Goal: Information Seeking & Learning: Learn about a topic

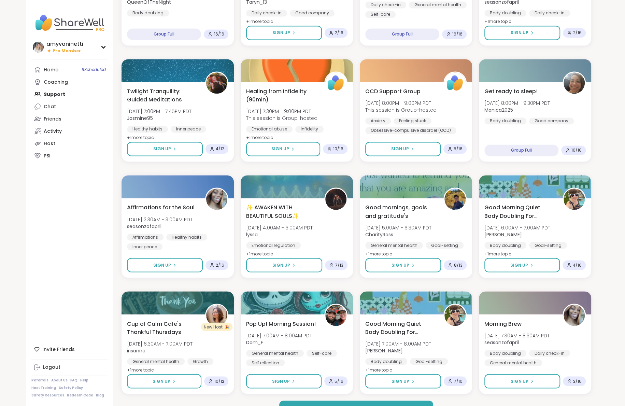
scroll to position [740, 0]
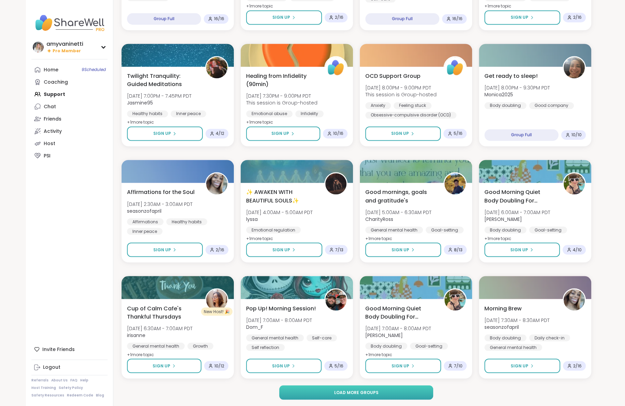
click at [341, 391] on span "Load more groups" at bounding box center [356, 392] width 44 height 6
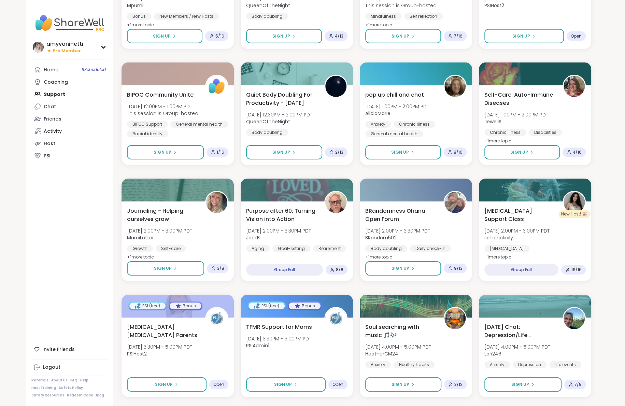
scroll to position [1784, 0]
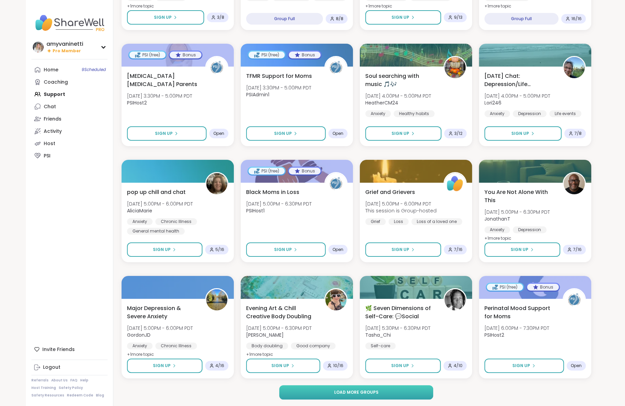
click at [355, 393] on span "Load more groups" at bounding box center [356, 392] width 44 height 6
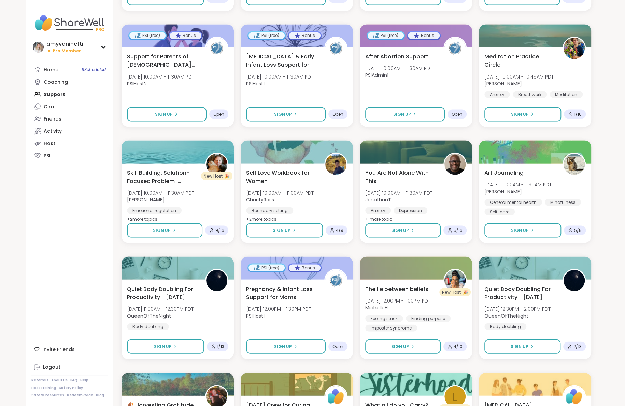
scroll to position [2828, 0]
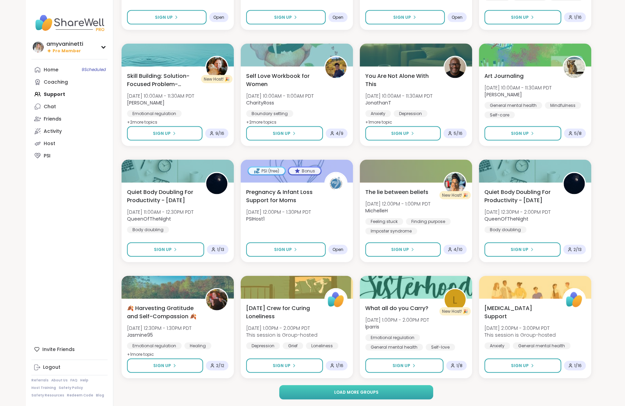
click at [362, 394] on span "Load more groups" at bounding box center [356, 392] width 44 height 6
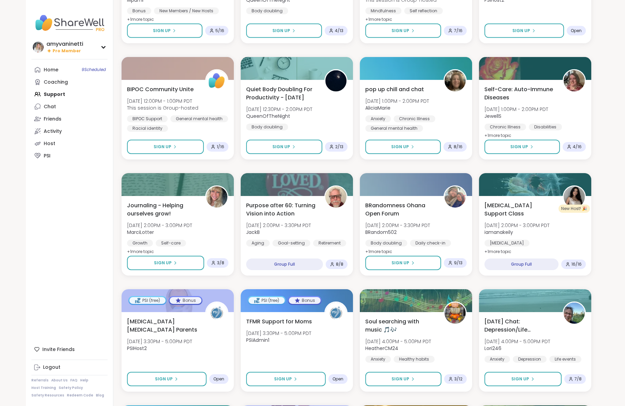
scroll to position [1525, 0]
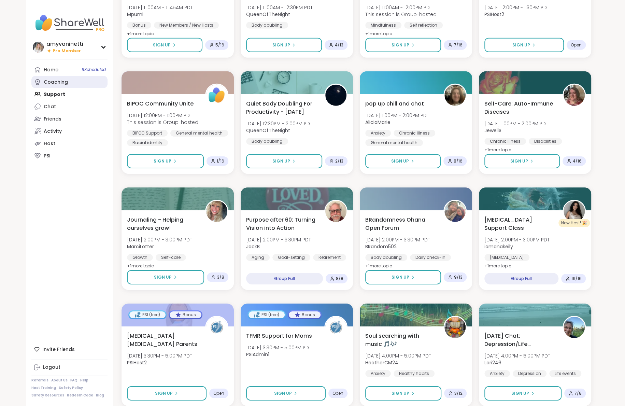
click at [59, 82] on div "Coaching" at bounding box center [56, 82] width 24 height 7
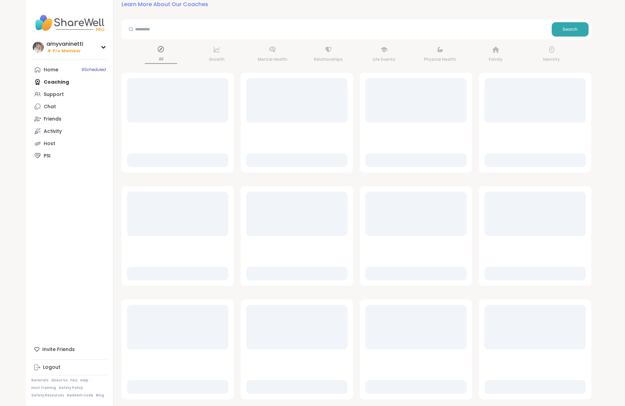
scroll to position [0, 0]
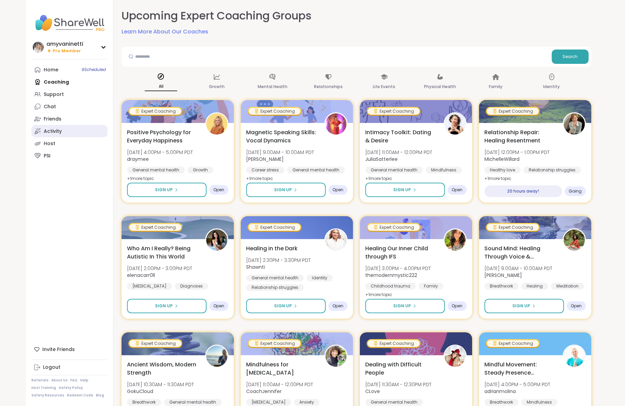
click at [58, 130] on div "Activity" at bounding box center [53, 131] width 18 height 7
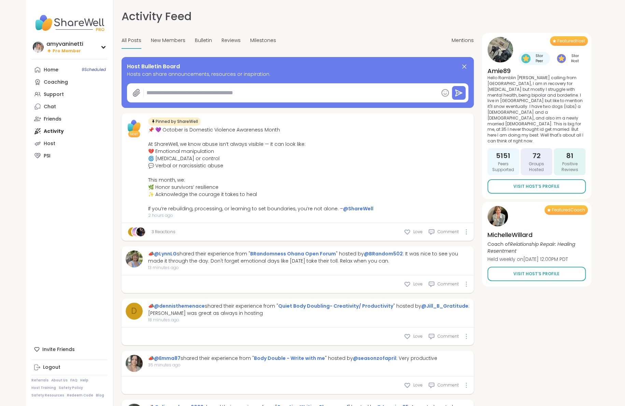
type textarea "*"
click at [226, 42] on span "Reviews" at bounding box center [230, 40] width 19 height 7
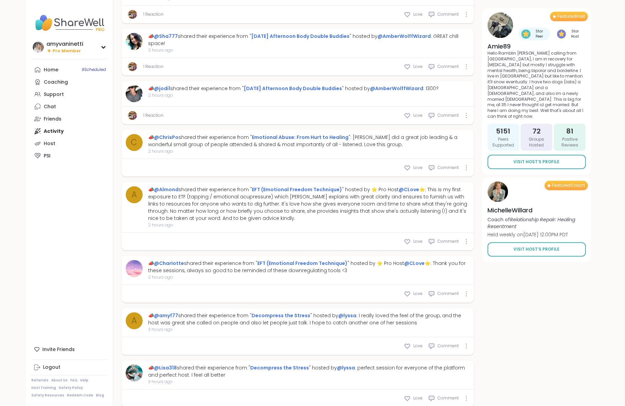
scroll to position [345, 0]
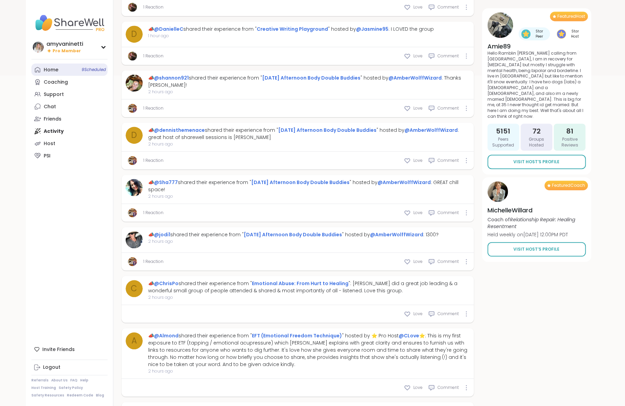
click at [54, 70] on div "Home 9 Scheduled" at bounding box center [51, 70] width 15 height 7
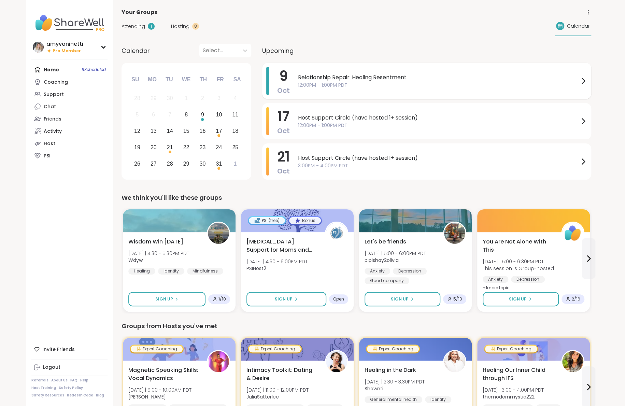
click at [341, 79] on span "Relationship Repair: Healing Resentment" at bounding box center [438, 77] width 281 height 8
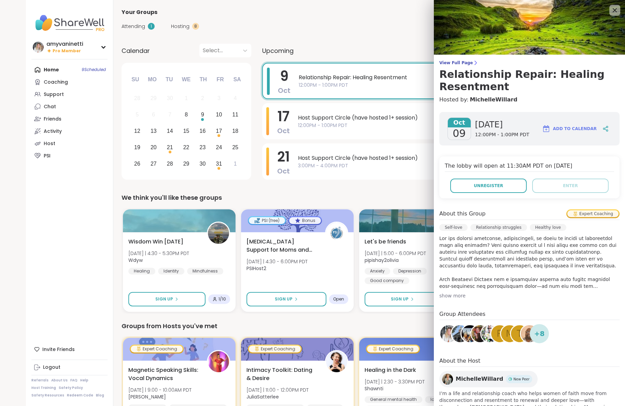
click at [467, 376] on span "MichelleWillard" at bounding box center [479, 379] width 47 height 8
click at [568, 126] on span "Add to Calendar" at bounding box center [575, 129] width 44 height 6
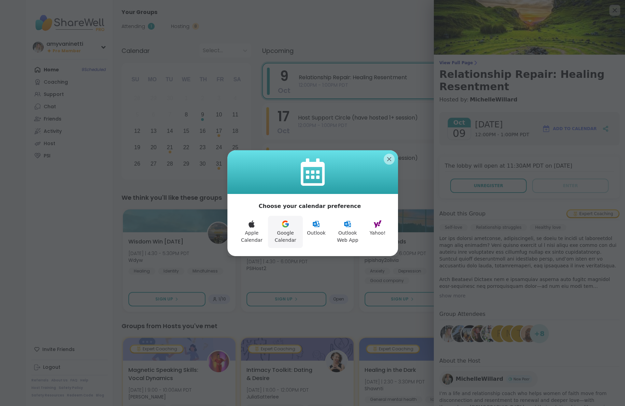
click at [287, 226] on icon at bounding box center [284, 226] width 5 height 3
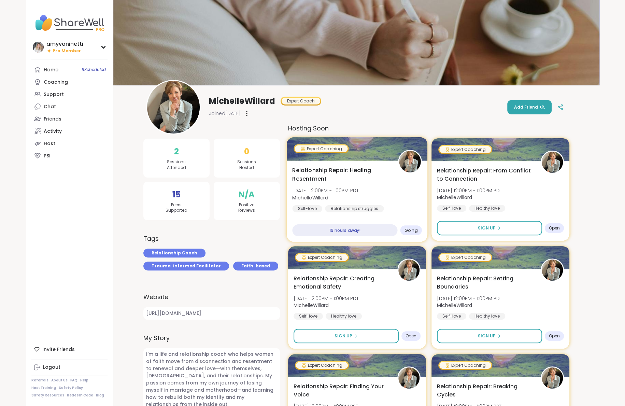
click at [334, 176] on span "Relationship Repair: Healing Resentment" at bounding box center [341, 174] width 98 height 17
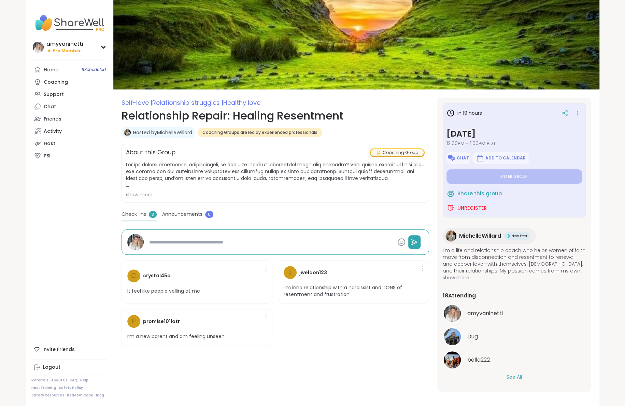
click at [512, 376] on button "See All" at bounding box center [513, 376] width 15 height 7
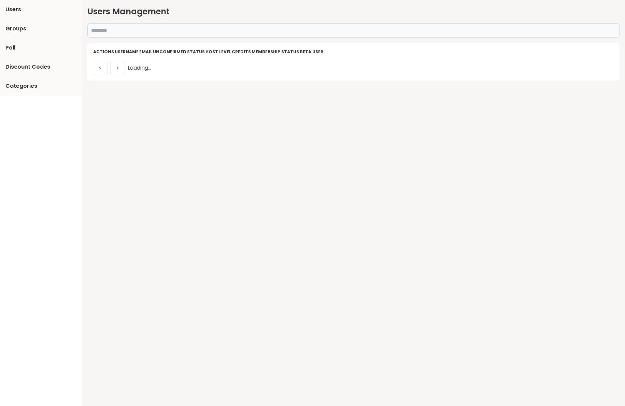
click at [242, 31] on input "text" at bounding box center [353, 30] width 532 height 14
paste input "**********"
type input "**********"
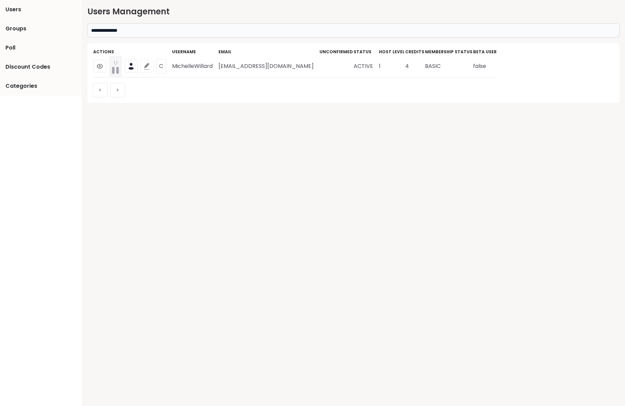
click at [146, 66] on icon at bounding box center [146, 66] width 7 height 7
click at [130, 68] on icon at bounding box center [131, 68] width 5 height 2
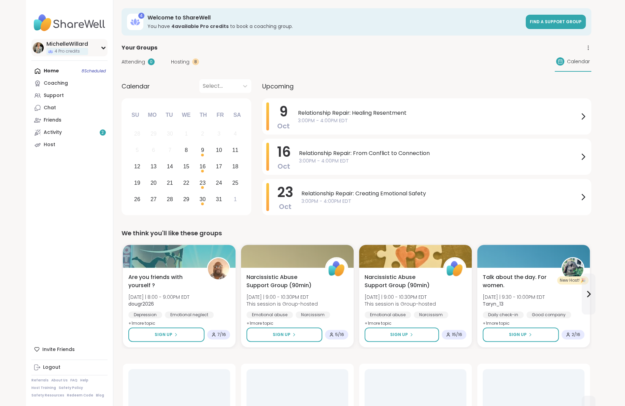
click at [72, 42] on div "MichelleWillard" at bounding box center [67, 44] width 42 height 8
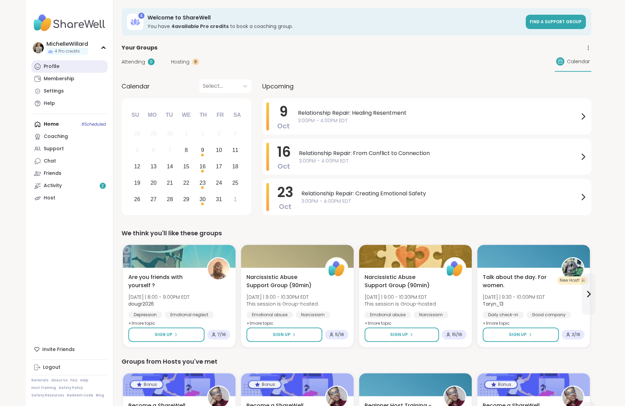
click at [64, 63] on link "Profile" at bounding box center [69, 66] width 76 height 12
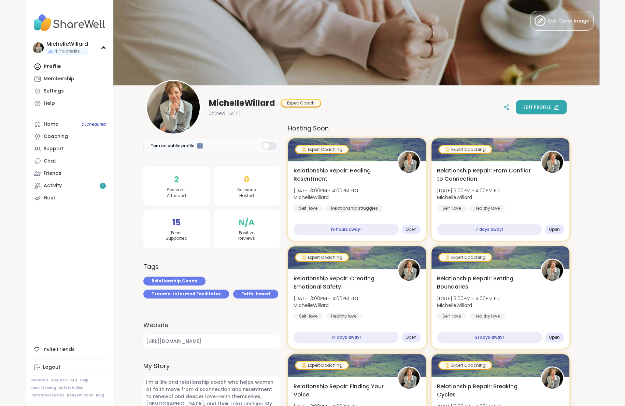
click at [537, 106] on span "Edit profile" at bounding box center [537, 107] width 28 height 6
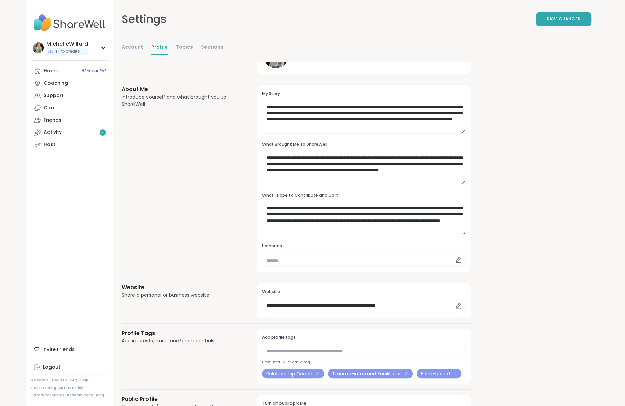
scroll to position [7, 0]
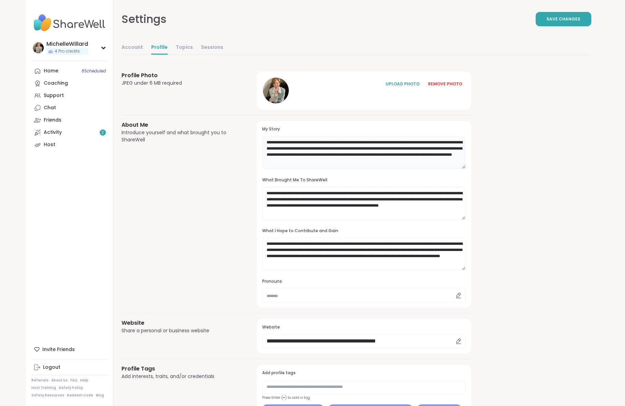
click at [396, 148] on textarea "**********" at bounding box center [363, 152] width 203 height 33
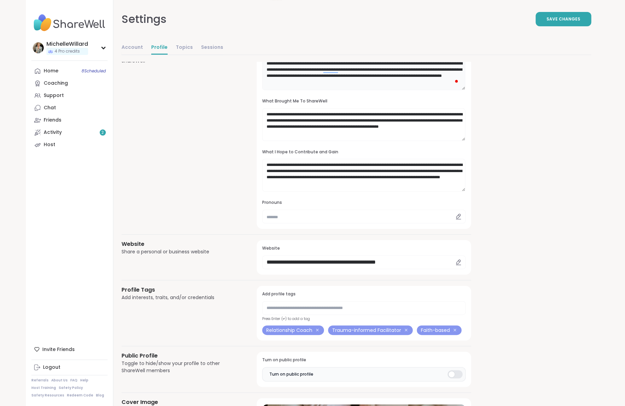
scroll to position [59, 0]
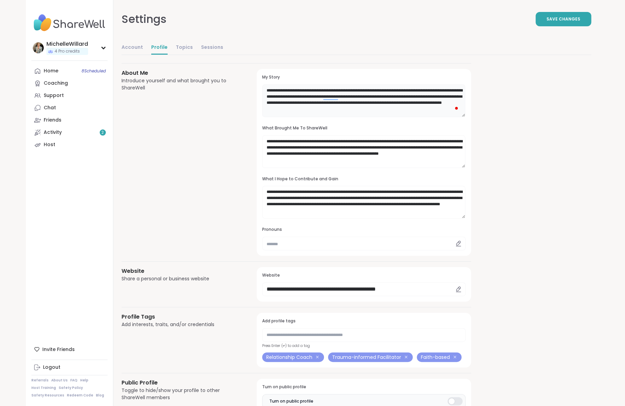
type textarea "**********"
click at [320, 204] on textarea "**********" at bounding box center [363, 202] width 203 height 33
click at [432, 205] on textarea "**********" at bounding box center [363, 202] width 203 height 33
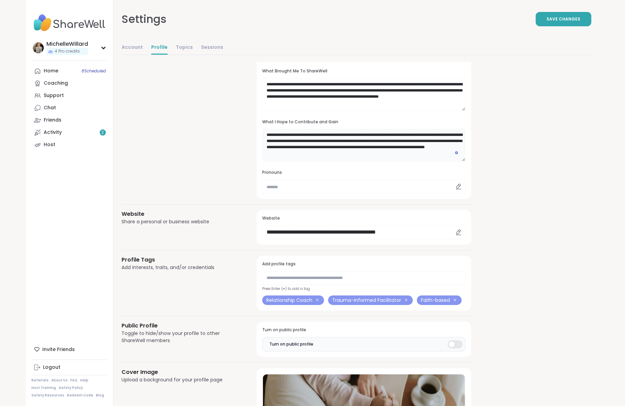
scroll to position [0, 0]
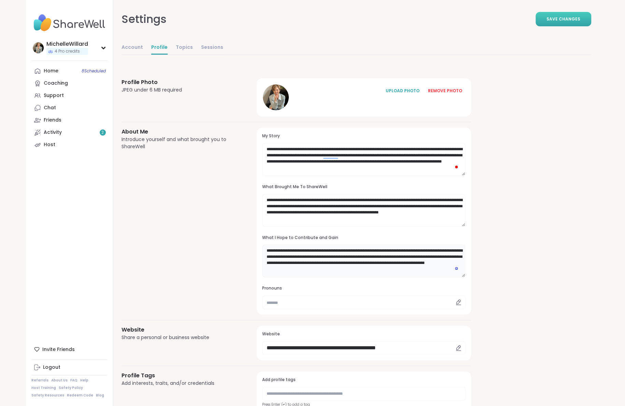
type textarea "**********"
click at [567, 20] on span "Save Changes" at bounding box center [563, 19] width 34 height 6
click at [58, 130] on div "Activity 2" at bounding box center [53, 132] width 18 height 7
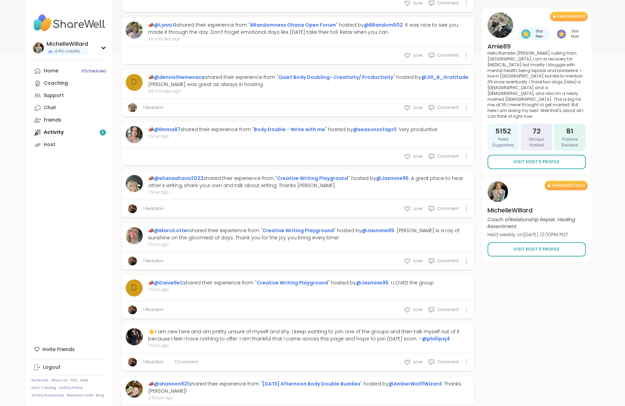
scroll to position [425, 0]
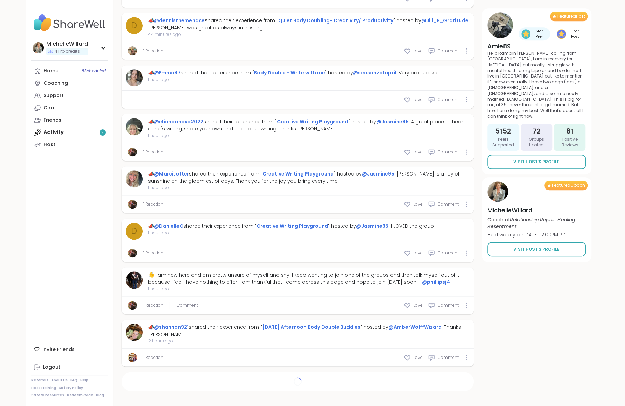
type textarea "*"
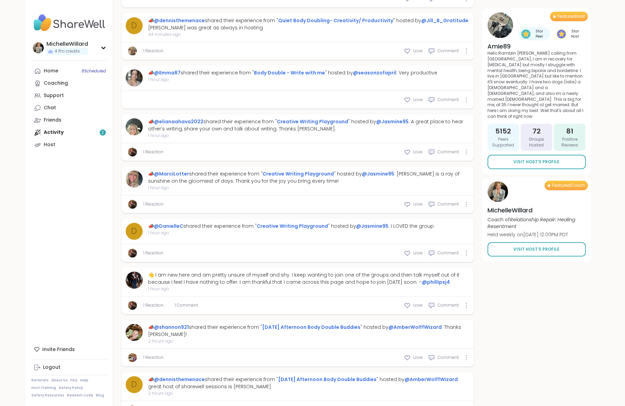
scroll to position [0, 0]
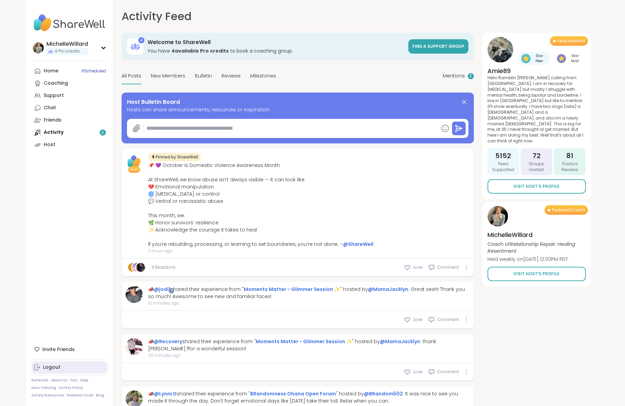
click at [52, 369] on div "Logout" at bounding box center [51, 367] width 17 height 7
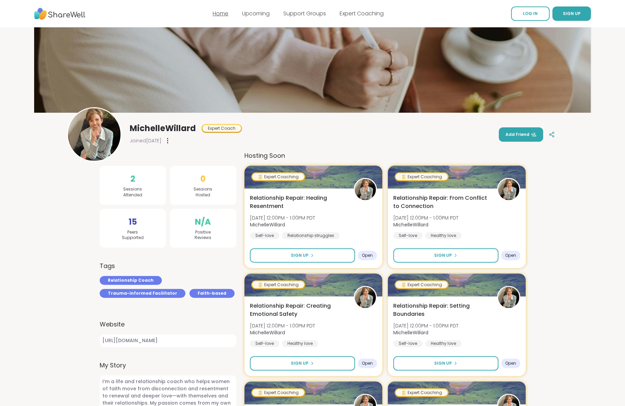
click at [216, 14] on link "Home" at bounding box center [221, 14] width 16 height 8
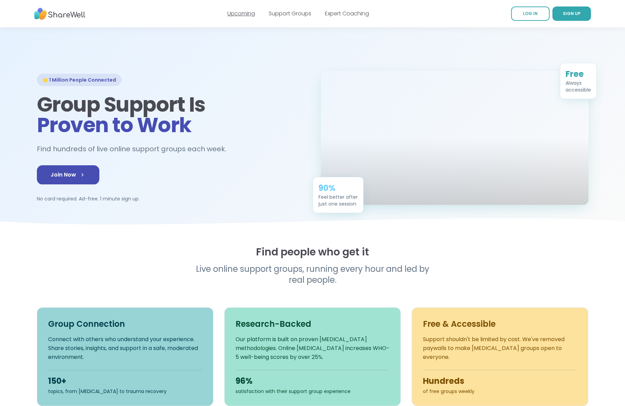
click at [240, 12] on link "Upcoming" at bounding box center [241, 14] width 28 height 8
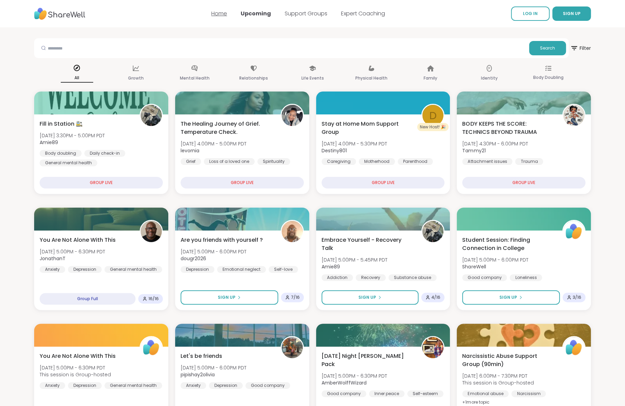
click at [223, 12] on link "Home" at bounding box center [219, 14] width 16 height 8
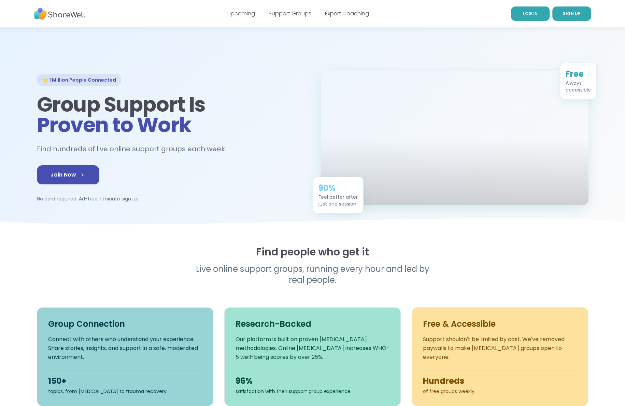
click at [522, 19] on link "LOG IN" at bounding box center [530, 13] width 39 height 14
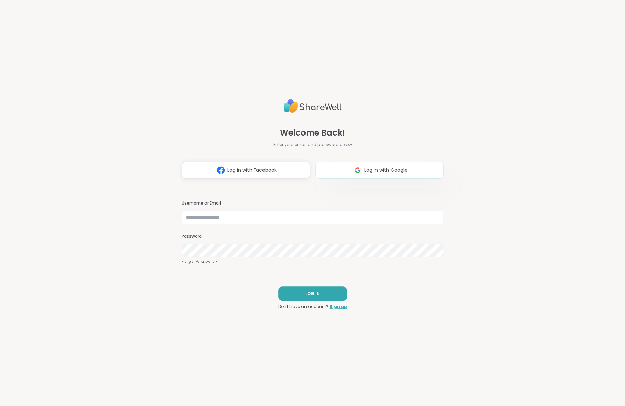
click at [372, 170] on span "Log in with Google" at bounding box center [385, 170] width 43 height 7
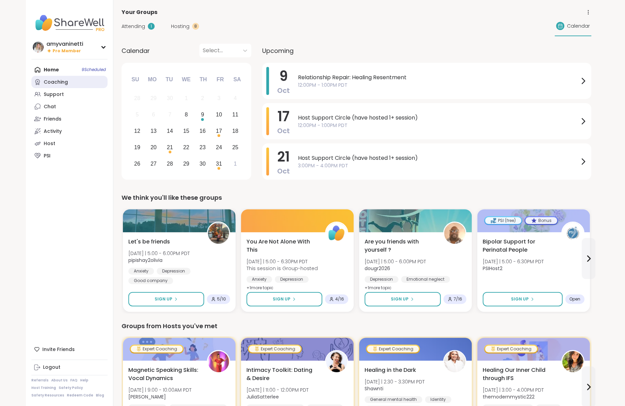
click at [53, 85] on div "Coaching" at bounding box center [56, 82] width 24 height 7
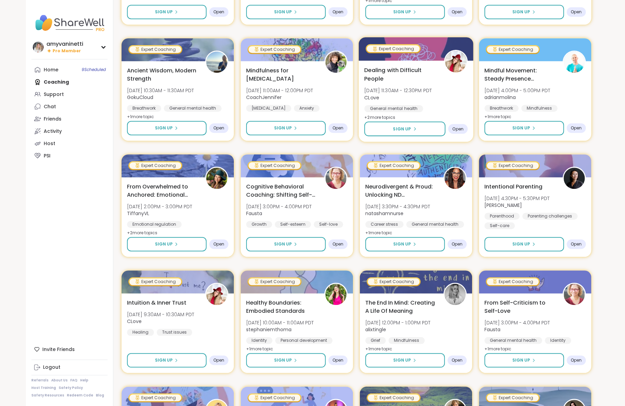
scroll to position [307, 0]
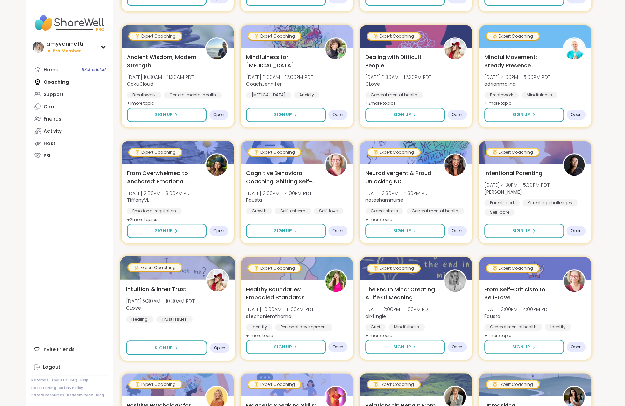
click at [180, 290] on span "Intuition & Inner Trust" at bounding box center [156, 289] width 60 height 8
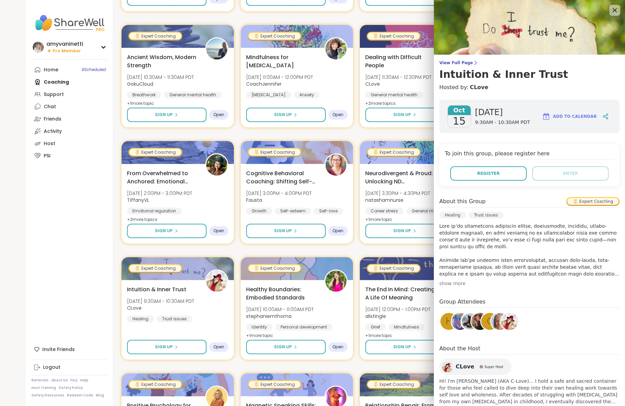
scroll to position [21, 0]
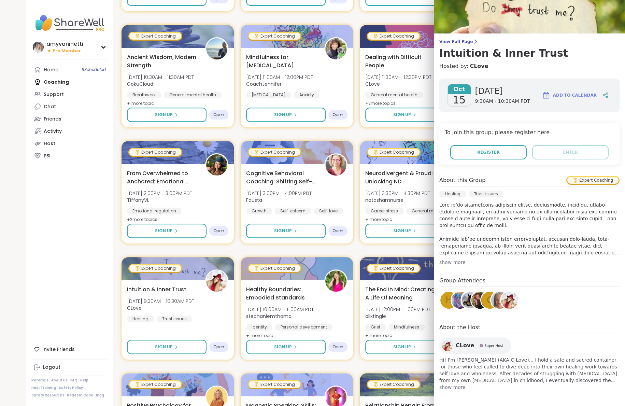
click at [464, 345] on span "CLove" at bounding box center [465, 345] width 18 height 8
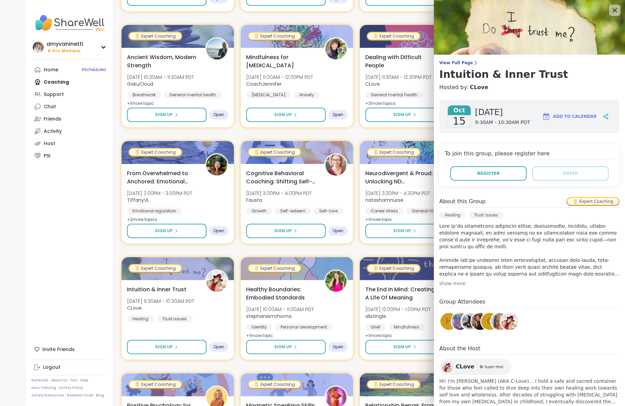
click at [612, 9] on icon at bounding box center [614, 10] width 9 height 9
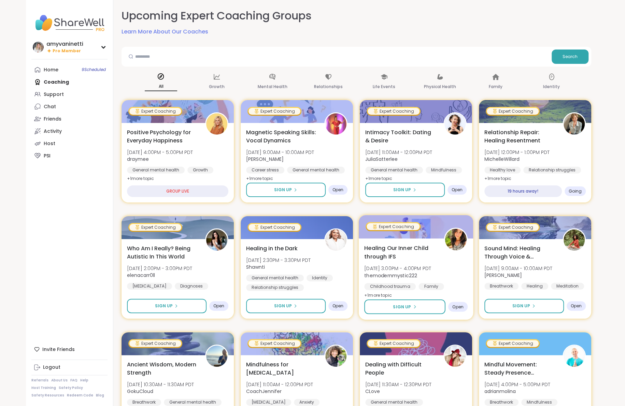
click at [418, 248] on span "Healing Our Inner Child through IFS" at bounding box center [400, 252] width 72 height 17
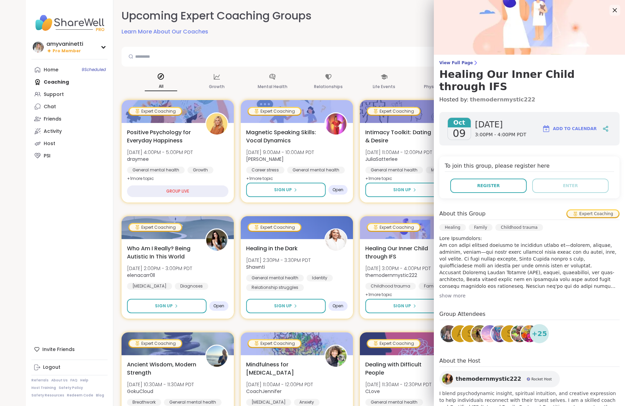
click at [511, 96] on link "themodernmystic222" at bounding box center [502, 100] width 66 height 8
click at [615, 8] on icon at bounding box center [614, 10] width 9 height 9
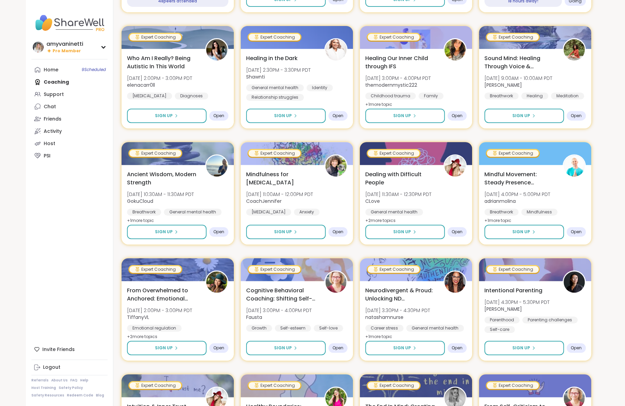
scroll to position [320, 0]
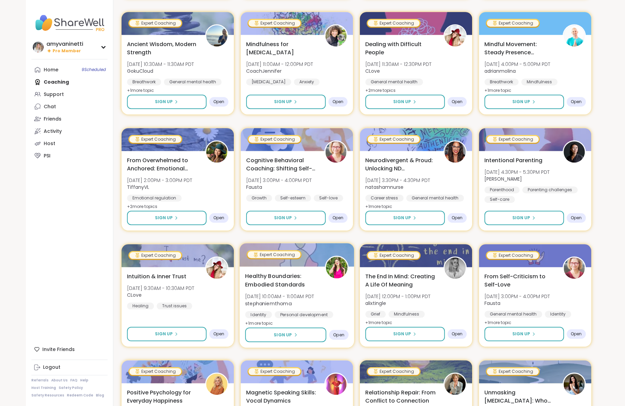
click at [272, 275] on span "Healthy Boundaries: Embodied Standards" at bounding box center [281, 280] width 72 height 17
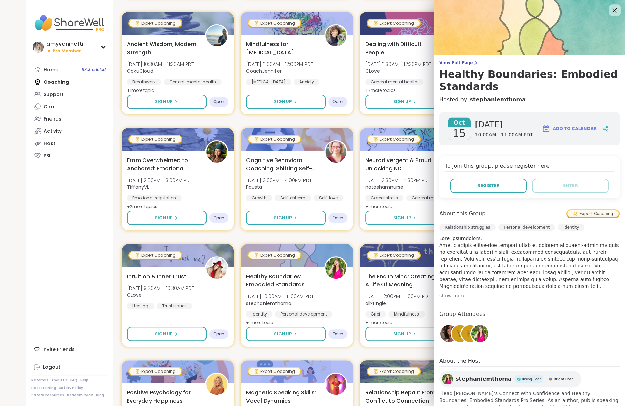
click at [616, 10] on icon at bounding box center [614, 10] width 9 height 9
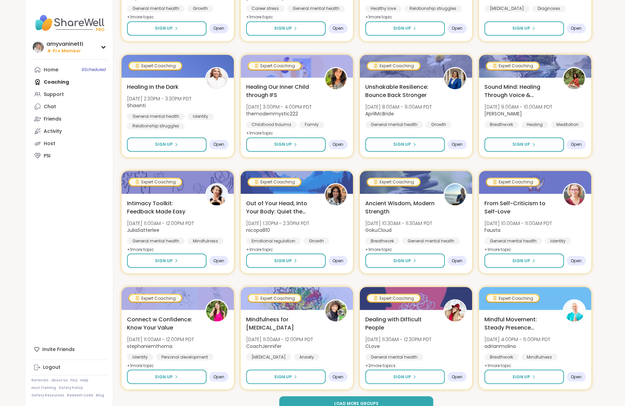
scroll to position [752, 0]
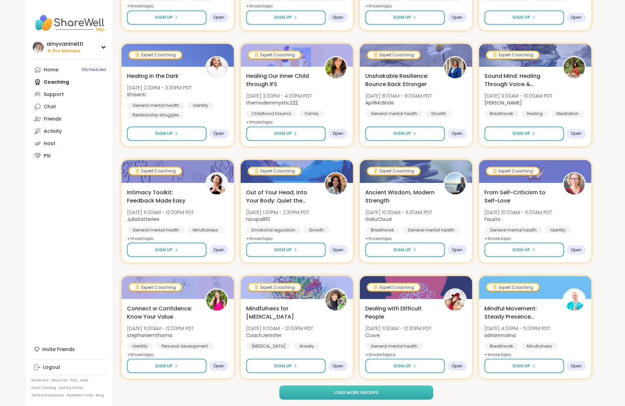
click at [345, 392] on span "Load more groups" at bounding box center [356, 392] width 44 height 6
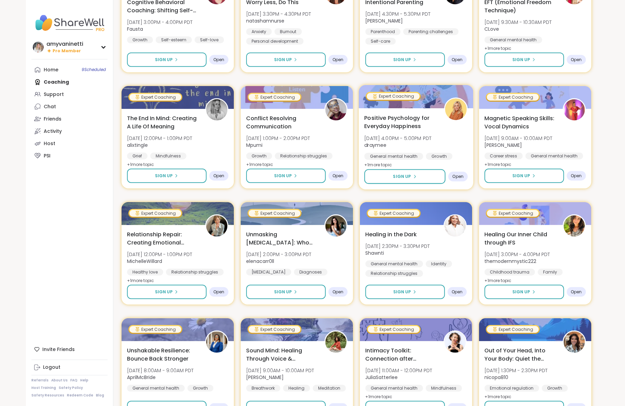
scroll to position [1157, 0]
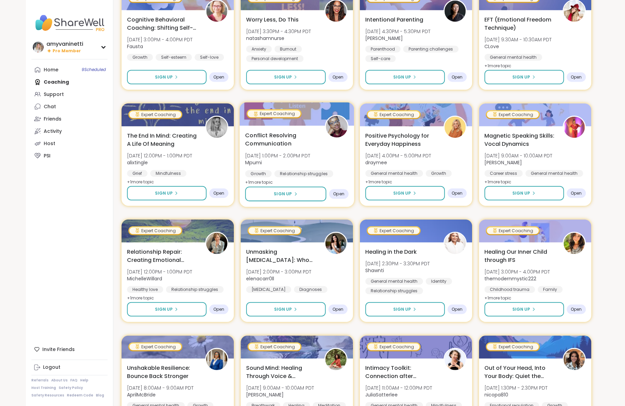
click at [286, 131] on span "Conflict Resolving Communication" at bounding box center [281, 139] width 72 height 17
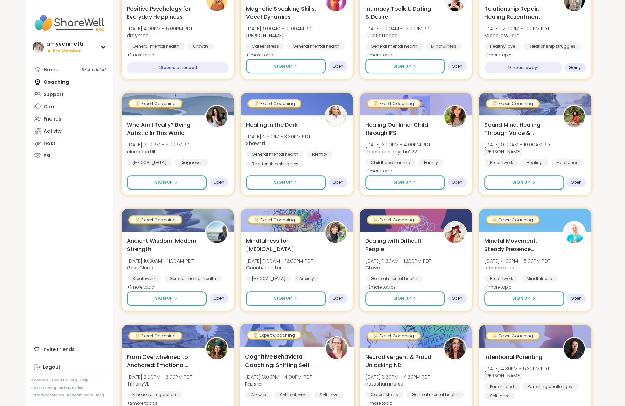
scroll to position [192, 0]
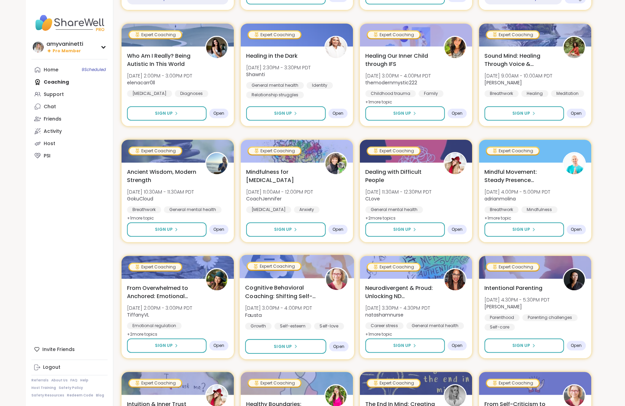
click at [265, 286] on span "Cognitive Behavioral Coaching: Shifting Self-Talk" at bounding box center [281, 291] width 72 height 17
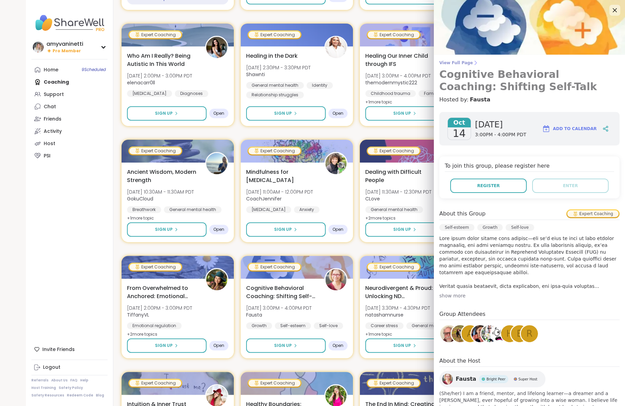
click at [455, 64] on span "View Full Page" at bounding box center [529, 62] width 180 height 5
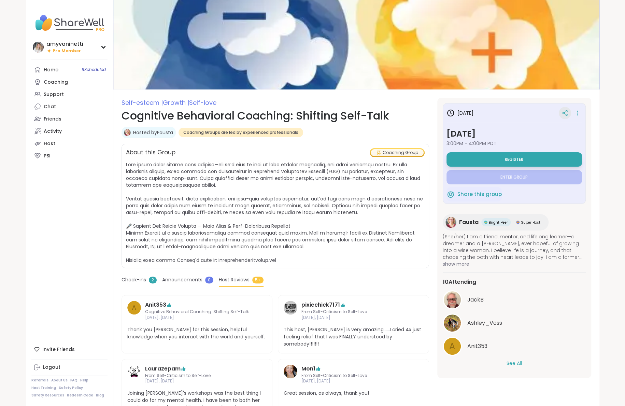
click at [567, 113] on icon at bounding box center [565, 113] width 6 height 6
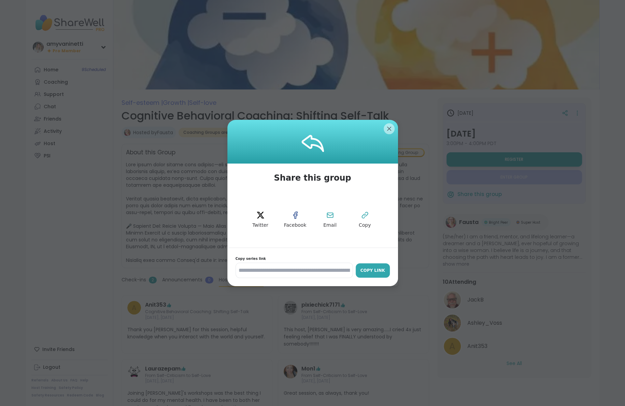
click at [369, 272] on div "Copy Link" at bounding box center [372, 270] width 27 height 6
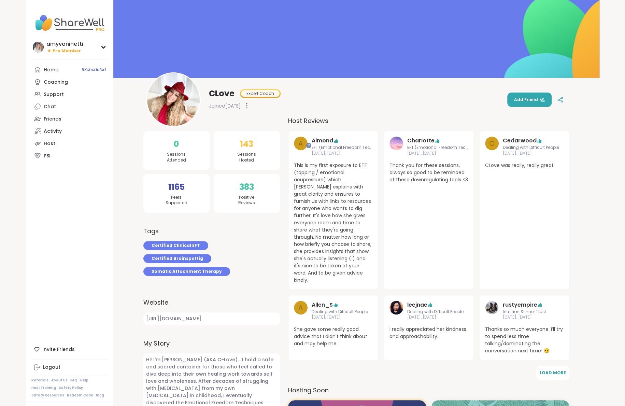
scroll to position [30, 0]
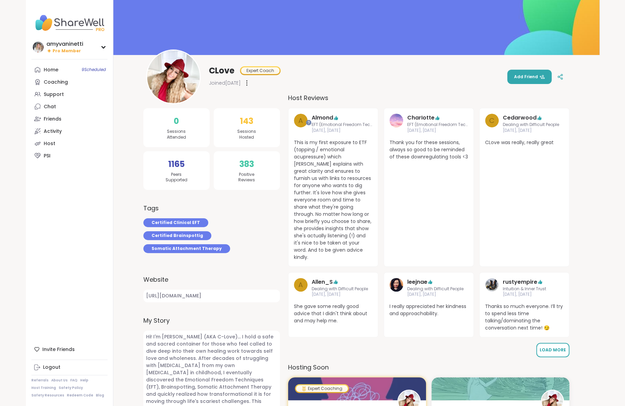
click at [551, 343] on button "Load More" at bounding box center [552, 350] width 33 height 14
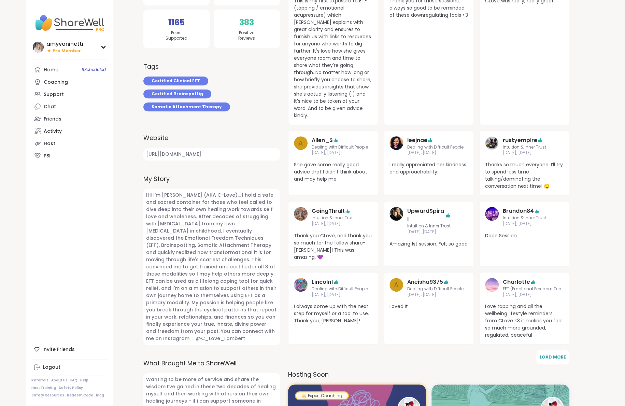
scroll to position [192, 0]
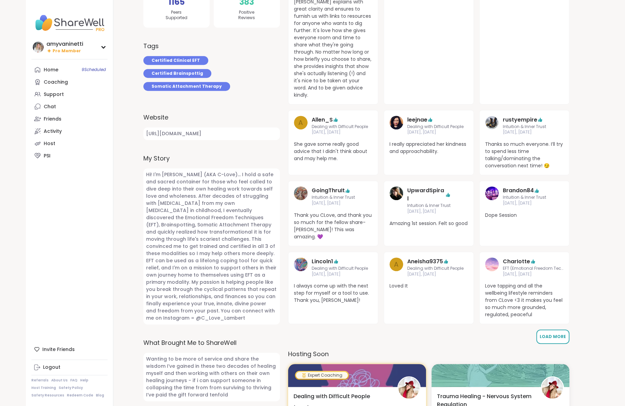
click at [553, 333] on span "Load More" at bounding box center [552, 336] width 26 height 6
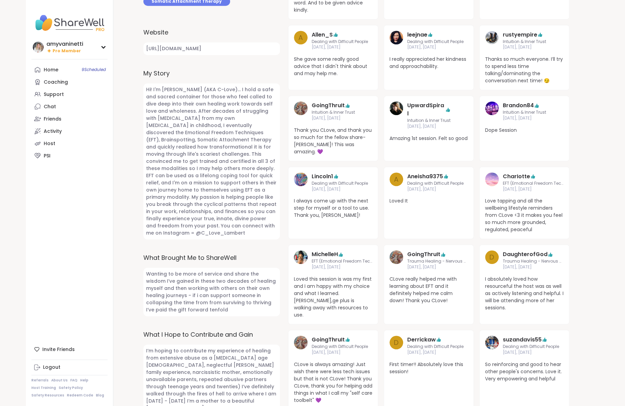
scroll to position [324, 0]
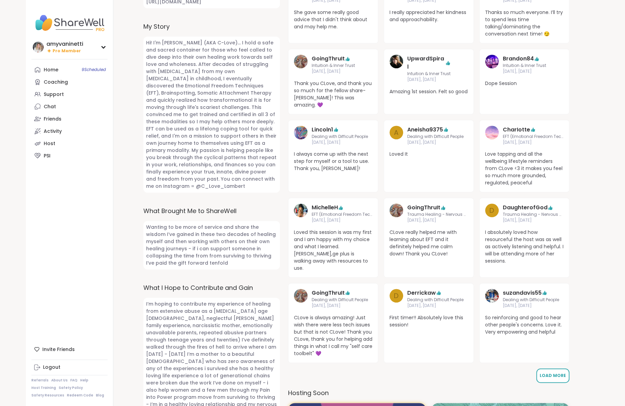
click at [549, 372] on span "Load More" at bounding box center [552, 375] width 26 height 6
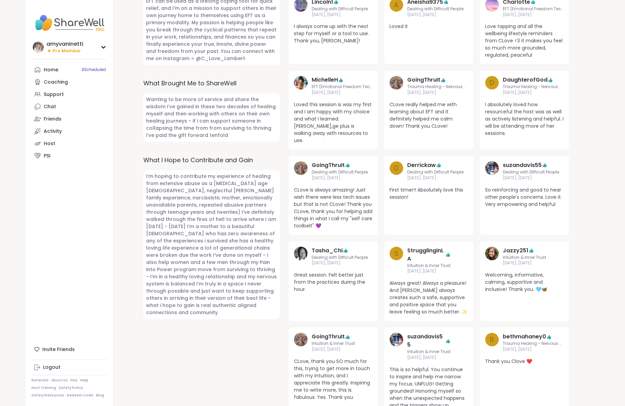
scroll to position [465, 0]
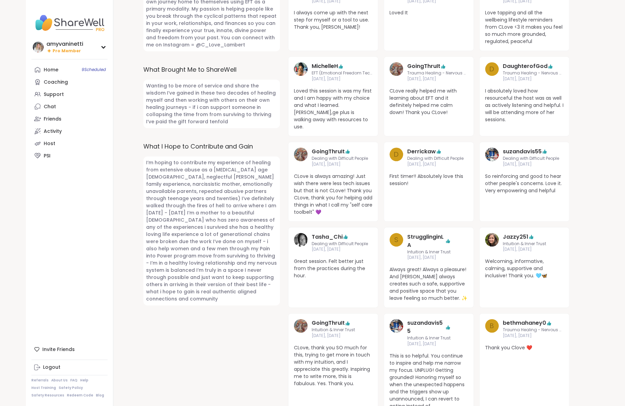
click at [325, 327] on span "Intuition & Inner Trust" at bounding box center [333, 330] width 43 height 6
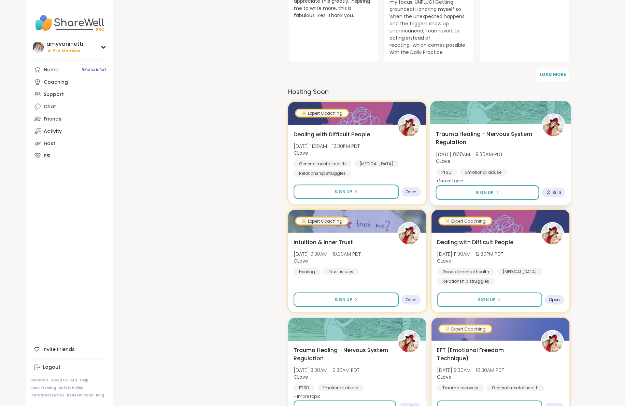
scroll to position [858, 0]
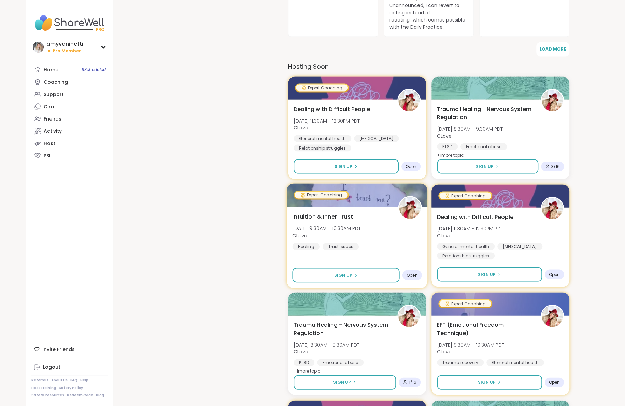
click at [347, 212] on span "Intuition & Inner Trust" at bounding box center [322, 216] width 60 height 8
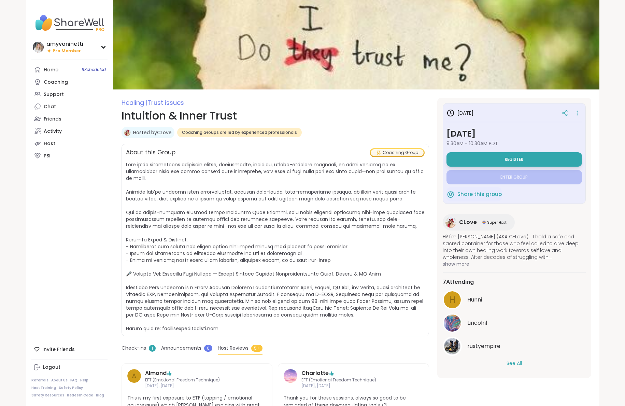
click at [577, 112] on icon at bounding box center [577, 113] width 7 height 10
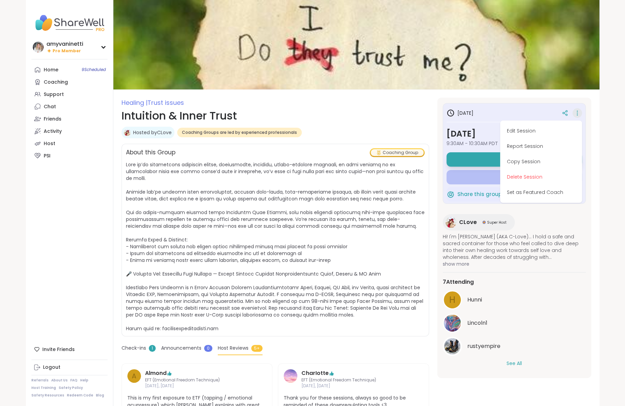
click at [538, 85] on img at bounding box center [356, 44] width 486 height 89
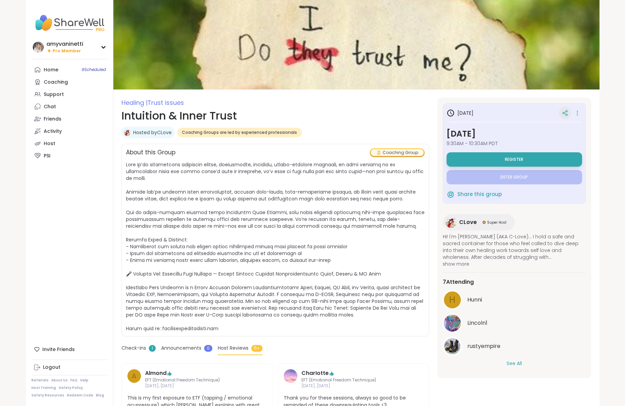
click at [564, 112] on icon at bounding box center [565, 113] width 6 height 6
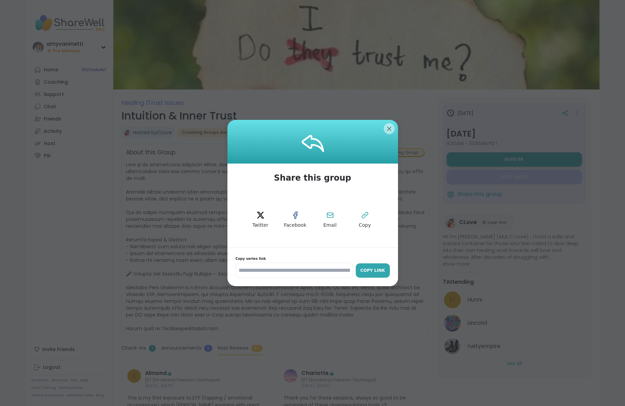
click at [370, 269] on div "Copy Link" at bounding box center [372, 270] width 27 height 6
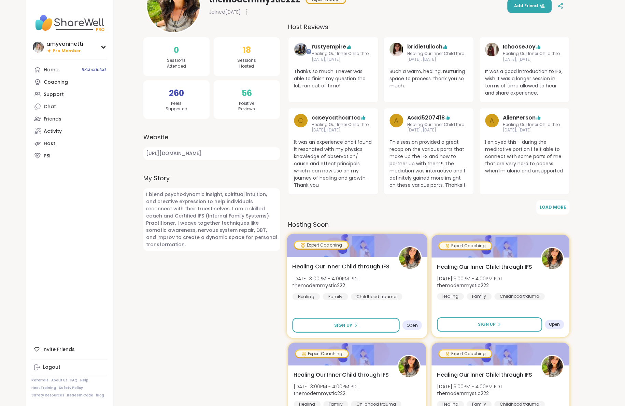
click at [344, 263] on span "Healing Our Inner Child through IFS" at bounding box center [340, 266] width 97 height 8
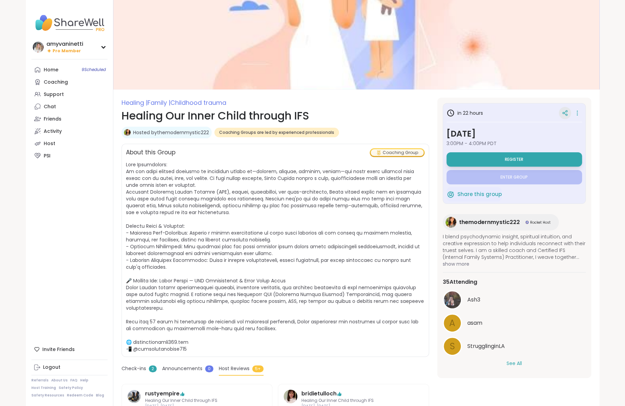
click at [565, 113] on icon at bounding box center [565, 113] width 6 height 6
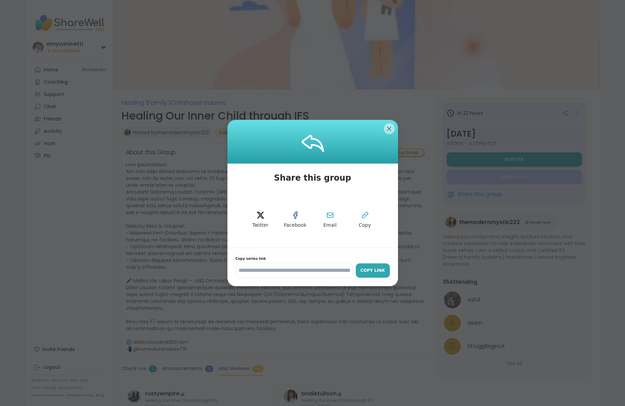
click at [380, 268] on div "Copy Link" at bounding box center [372, 270] width 27 height 6
